Goal: Contribute content

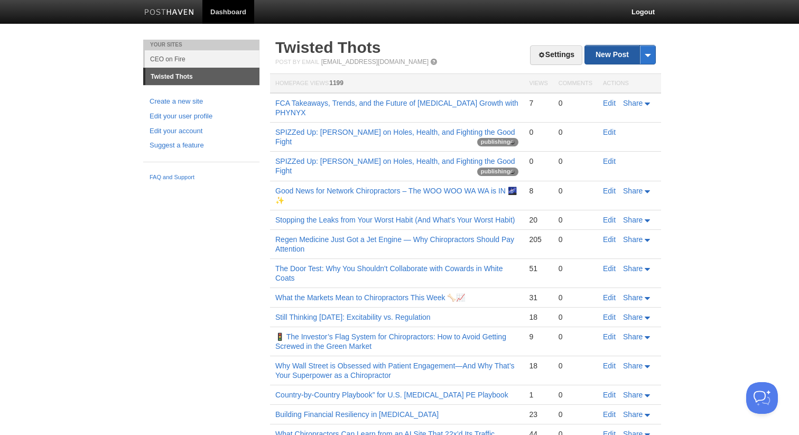
click at [597, 59] on link "New Post" at bounding box center [620, 54] width 70 height 19
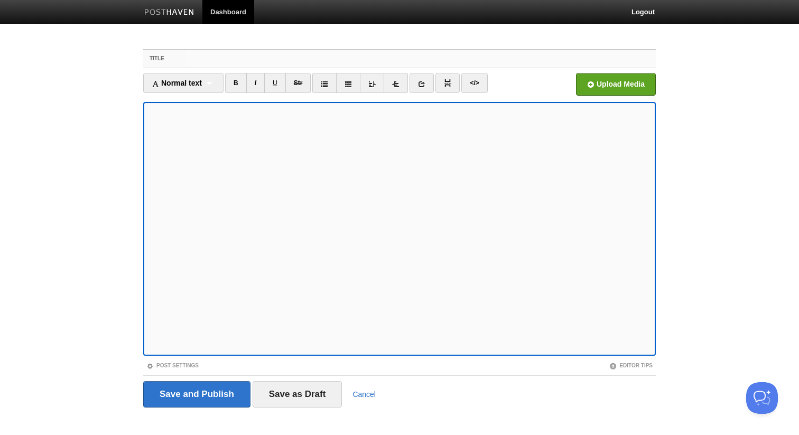
click at [219, 60] on input "Title" at bounding box center [421, 58] width 470 height 17
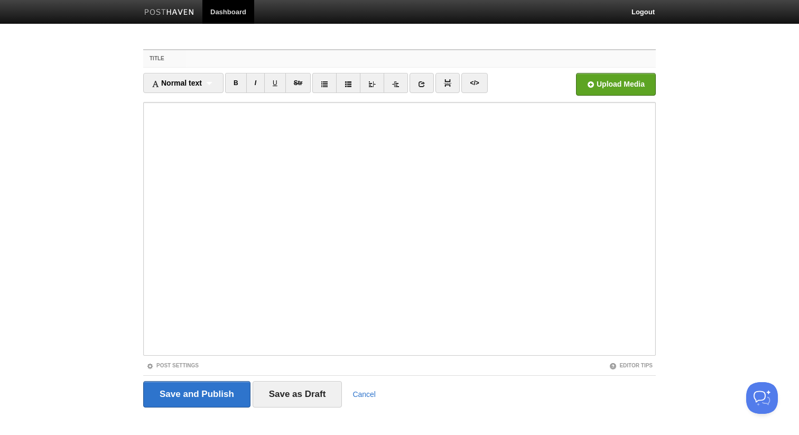
paste input "Dumbest Thing We Ever Tried To Do: Define [MEDICAL_DATA] (and Put Baby in a Cor…"
type input "Dumbest Thing We Ever Tried To Do: Define [MEDICAL_DATA] (and Put Baby in a Cor…"
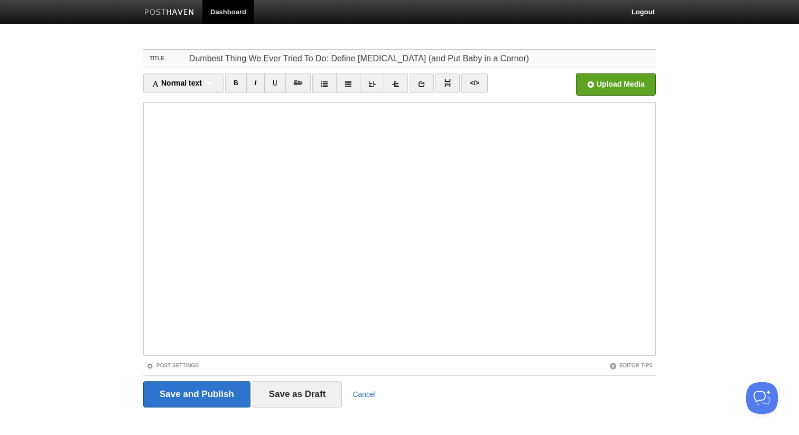
drag, startPoint x: 495, startPoint y: 56, endPoint x: 324, endPoint y: 53, distance: 171.3
click at [324, 53] on input "Dumbest Thing We Ever Tried To Do: Define [MEDICAL_DATA] (and Put Baby in a Cor…" at bounding box center [421, 58] width 470 height 17
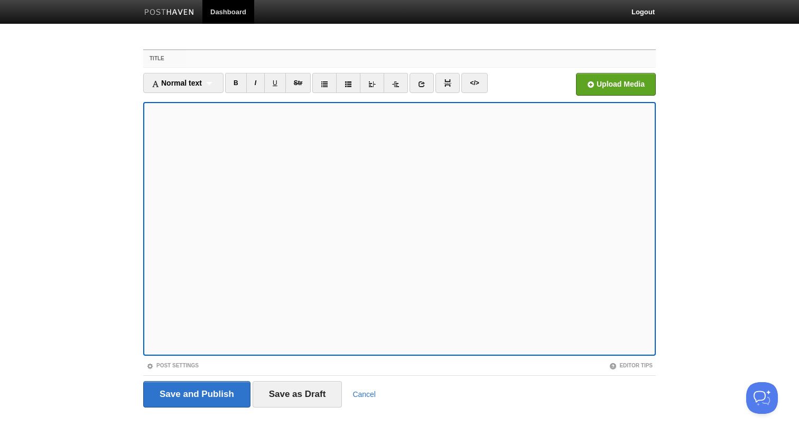
click at [213, 60] on input "Title" at bounding box center [421, 58] width 470 height 17
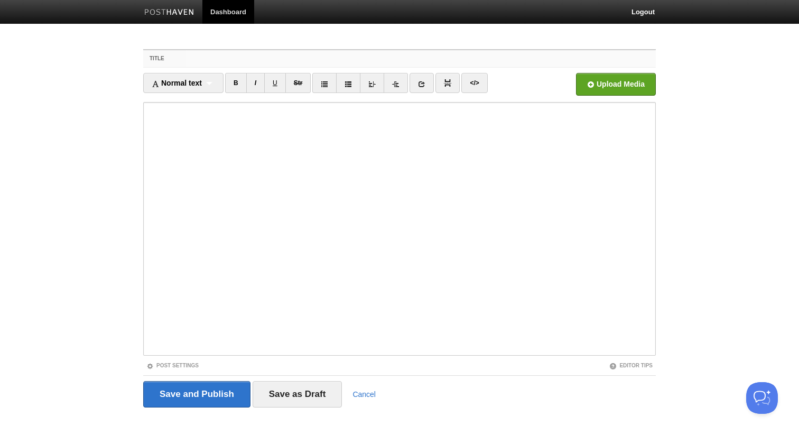
paste input "The Dumbest Thing"
type input "The Dumbest Thing (Still) in [MEDICAL_DATA]"
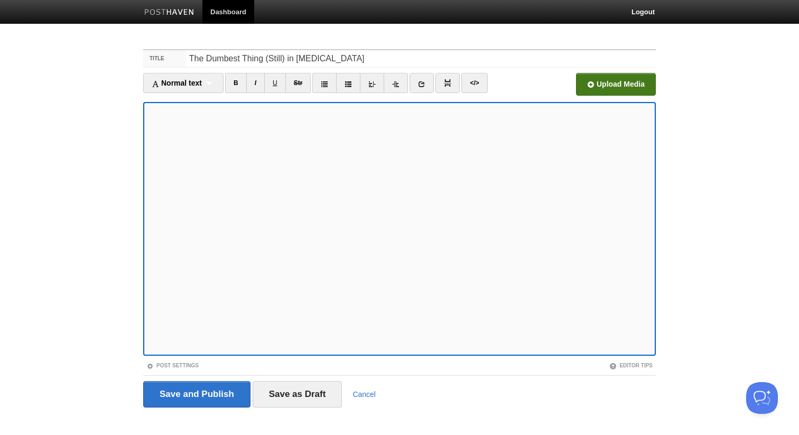
click at [604, 89] on input "file" at bounding box center [297, 87] width 800 height 54
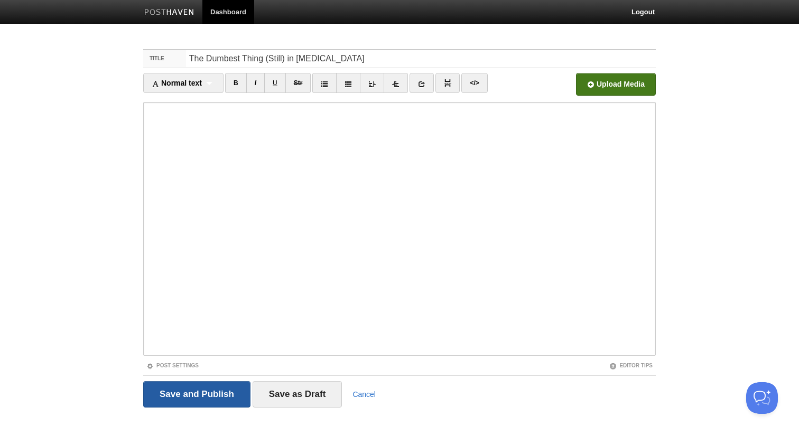
click at [193, 401] on input "Save and Publish" at bounding box center [196, 394] width 107 height 26
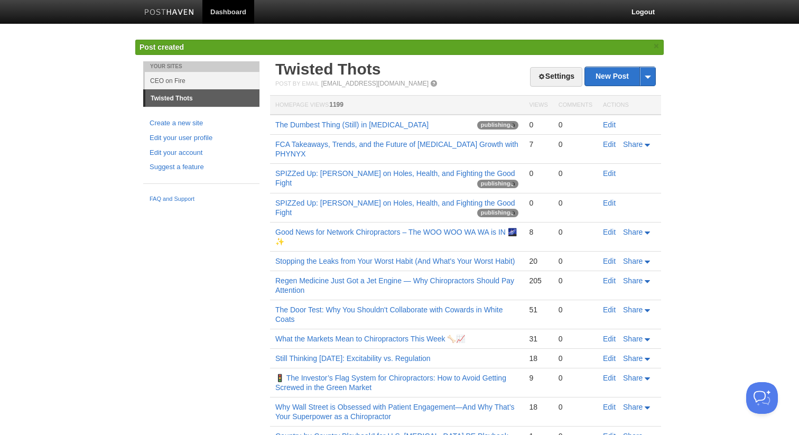
click at [315, 119] on td "The Dumbest Thing (Still) in [MEDICAL_DATA] publishing" at bounding box center [397, 125] width 254 height 20
click at [312, 125] on link "The Dumbest Thing (Still) in [MEDICAL_DATA]" at bounding box center [351, 125] width 153 height 8
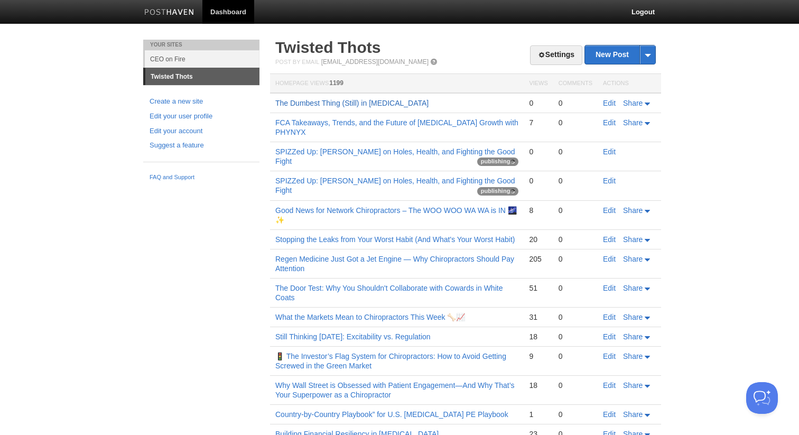
click at [371, 101] on link "The Dumbest Thing (Still) in [MEDICAL_DATA]" at bounding box center [351, 103] width 153 height 8
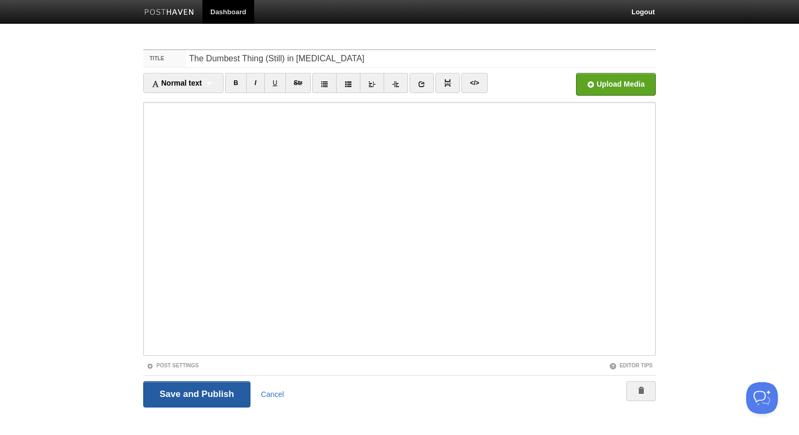
click at [212, 395] on input "Save and Publish" at bounding box center [196, 394] width 107 height 26
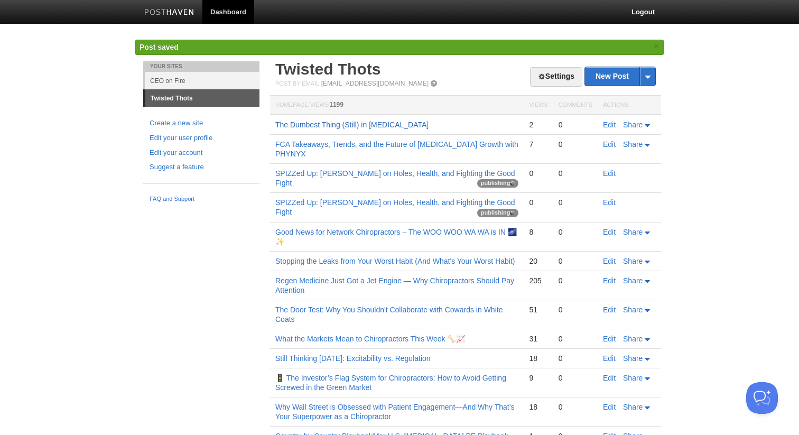
click at [340, 124] on link "The Dumbest Thing (Still) in [MEDICAL_DATA]" at bounding box center [351, 125] width 153 height 8
